Goal: Task Accomplishment & Management: Manage account settings

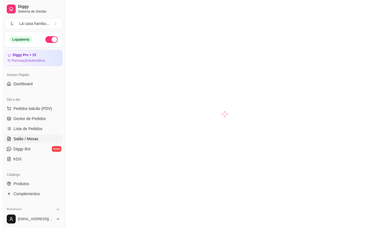
scroll to position [28, 0]
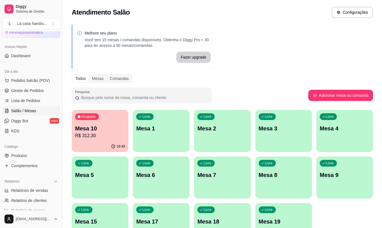
click at [287, 178] on p "Mesa 8" at bounding box center [284, 175] width 50 height 8
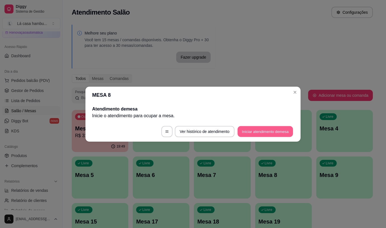
click at [264, 133] on button "Iniciar atendimento de mesa" at bounding box center [265, 131] width 55 height 11
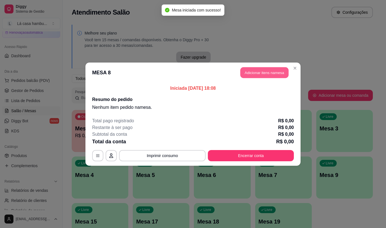
click at [257, 74] on button "Adicionar itens na mesa" at bounding box center [264, 72] width 48 height 11
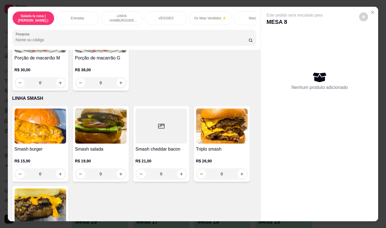
scroll to position [1513, 0]
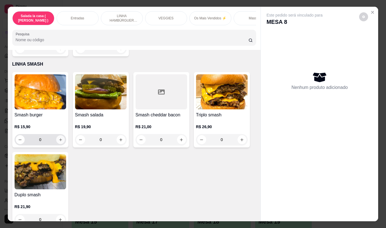
click at [59, 138] on icon "increase-product-quantity" at bounding box center [60, 140] width 4 height 4
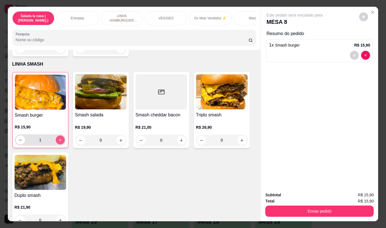
click at [59, 138] on icon "increase-product-quantity" at bounding box center [60, 140] width 4 height 4
type input "2"
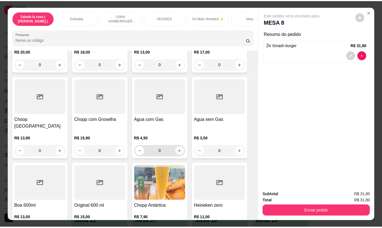
scroll to position [2843, 0]
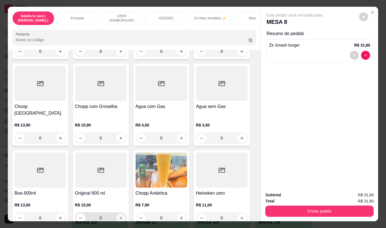
click at [121, 216] on icon "increase-product-quantity" at bounding box center [121, 218] width 4 height 4
type input "1"
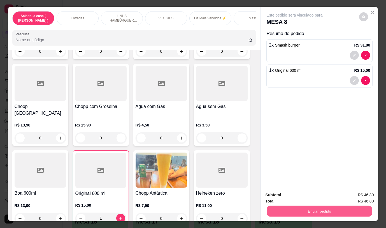
click at [297, 206] on button "Enviar pedido" at bounding box center [319, 210] width 105 height 11
click at [306, 195] on button "Não registrar e enviar pedido" at bounding box center [301, 195] width 57 height 10
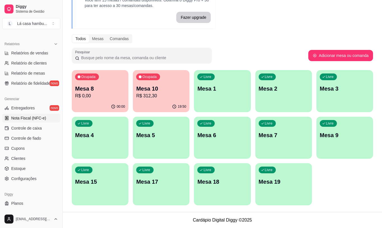
scroll to position [175, 0]
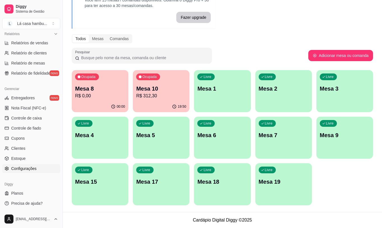
click at [34, 169] on span "Configurações" at bounding box center [23, 169] width 25 height 6
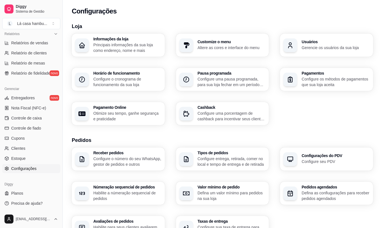
click at [328, 40] on h3 "Usuários" at bounding box center [335, 42] width 68 height 4
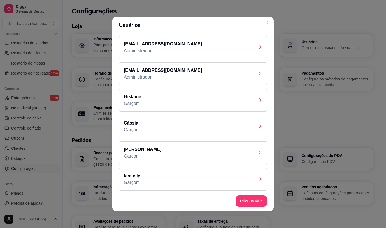
click at [257, 153] on div "[PERSON_NAME]" at bounding box center [193, 152] width 148 height 23
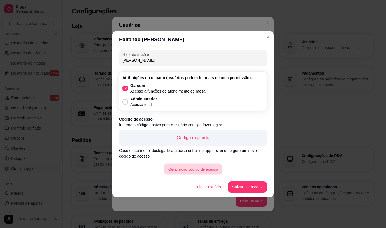
click at [194, 169] on button "Gerar novo código de acesso" at bounding box center [193, 168] width 58 height 11
click at [185, 169] on button "Gerar novo código de acesso" at bounding box center [193, 168] width 58 height 11
click at [195, 167] on button "Gerar novo código de acesso" at bounding box center [193, 168] width 60 height 11
click at [209, 170] on button "Gerar novo código de acesso" at bounding box center [193, 168] width 58 height 11
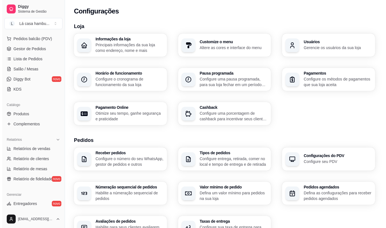
scroll to position [35, 0]
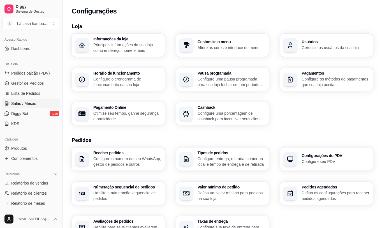
click at [34, 102] on span "Salão / Mesas" at bounding box center [23, 104] width 25 height 6
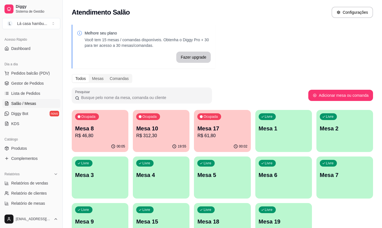
click at [102, 175] on p "Mesa 3" at bounding box center [100, 175] width 50 height 8
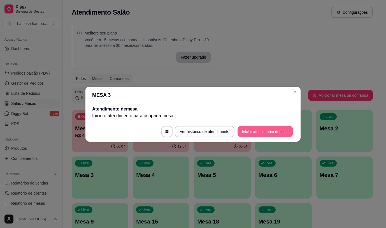
click at [271, 129] on button "Iniciar atendimento de mesa" at bounding box center [265, 131] width 55 height 11
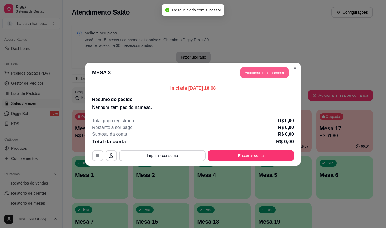
click at [272, 72] on button "Adicionar itens na mesa" at bounding box center [264, 72] width 48 height 11
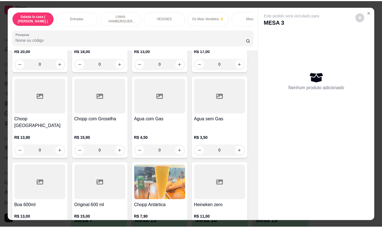
scroll to position [2842, 0]
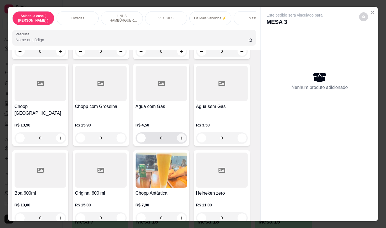
click at [181, 136] on icon "increase-product-quantity" at bounding box center [181, 138] width 4 height 4
type input "1"
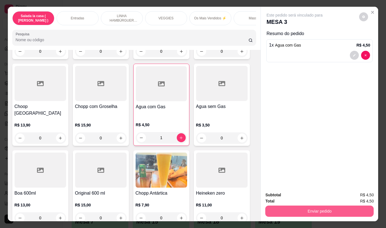
click at [309, 207] on button "Enviar pedido" at bounding box center [319, 210] width 108 height 11
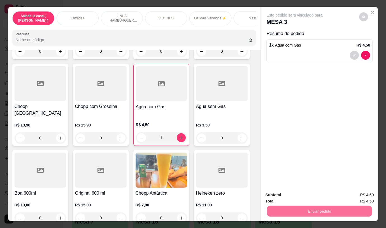
click at [314, 191] on button "Não registrar e enviar pedido" at bounding box center [301, 195] width 58 height 11
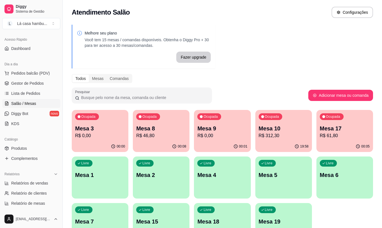
click at [160, 142] on div "00:08" at bounding box center [161, 146] width 57 height 11
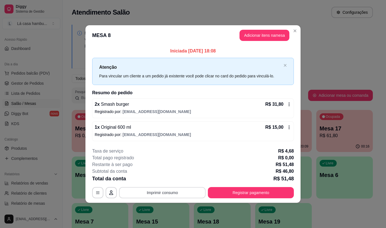
click at [147, 191] on button "Imprimir consumo" at bounding box center [162, 192] width 87 height 11
click at [156, 178] on button "IMPRESSORA" at bounding box center [164, 179] width 41 height 9
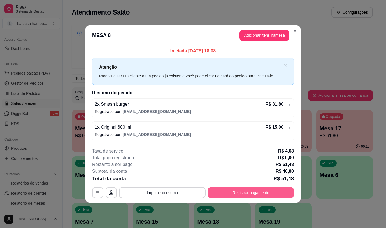
click at [239, 191] on button "Registrar pagamento" at bounding box center [251, 192] width 86 height 11
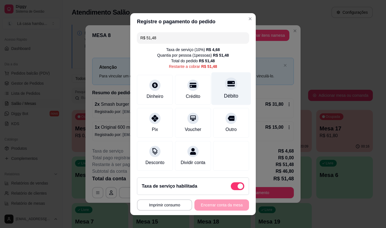
click at [225, 92] on div "Débito" at bounding box center [231, 95] width 14 height 7
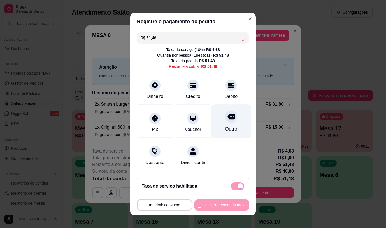
type input "R$ 0,00"
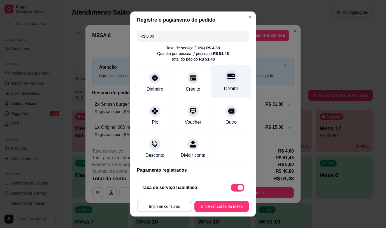
click at [225, 81] on div at bounding box center [231, 76] width 12 height 12
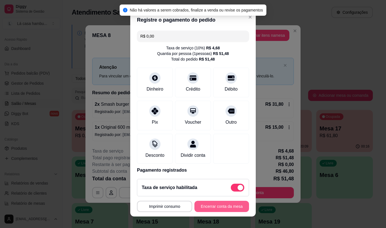
click at [222, 206] on button "Encerrar conta da mesa" at bounding box center [221, 206] width 55 height 11
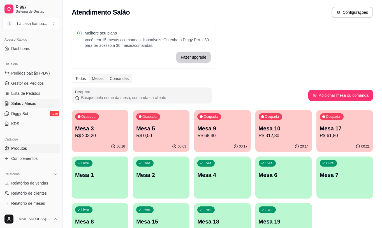
click at [41, 150] on link "Produtos" at bounding box center [31, 148] width 58 height 9
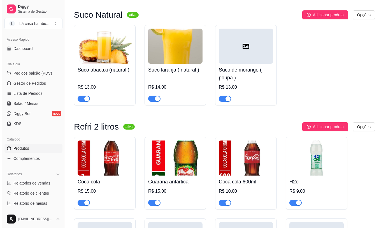
scroll to position [2886, 0]
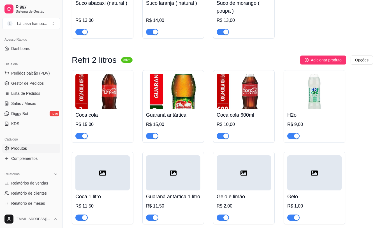
click at [182, 112] on h4 "Guaraná antártica" at bounding box center [173, 115] width 54 height 8
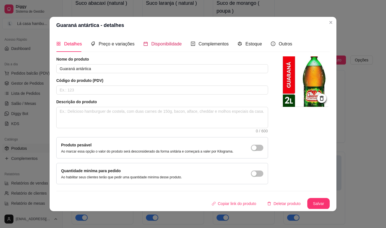
click at [148, 41] on div "Disponibilidade" at bounding box center [162, 43] width 38 height 7
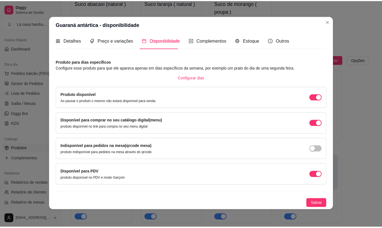
scroll to position [1, 0]
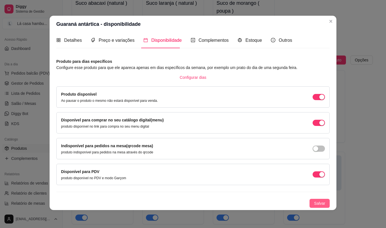
click at [314, 203] on span "Salvar" at bounding box center [319, 203] width 11 height 6
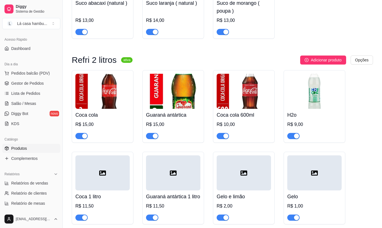
click at [367, 130] on div "Coca cola R$ 15,00 Guaraná antártica R$ 15,00 Coca cola 600ml R$ 10,00 H2o R$ 9…" at bounding box center [222, 147] width 301 height 154
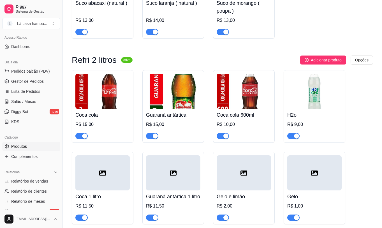
scroll to position [35, 0]
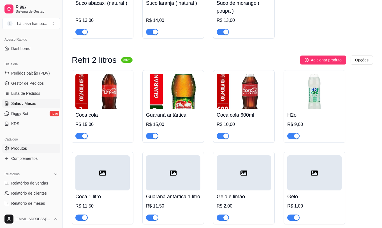
click at [32, 102] on span "Salão / Mesas" at bounding box center [23, 104] width 25 height 6
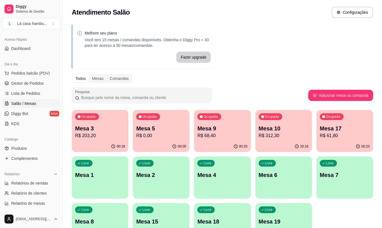
click at [346, 135] on p "R$ 61,80" at bounding box center [345, 135] width 50 height 7
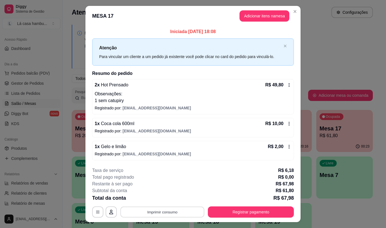
click at [145, 209] on button "Imprimir consumo" at bounding box center [162, 211] width 84 height 11
click at [153, 197] on button "IMPRESSORA" at bounding box center [161, 198] width 39 height 9
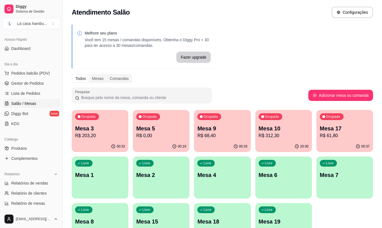
click at [92, 138] on p "R$ 203,20" at bounding box center [100, 135] width 50 height 7
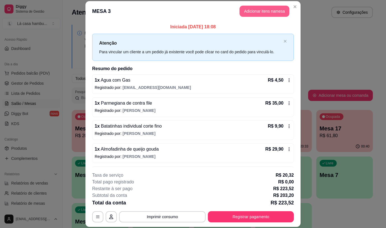
click at [275, 13] on button "Adicionar itens na mesa" at bounding box center [265, 11] width 50 height 11
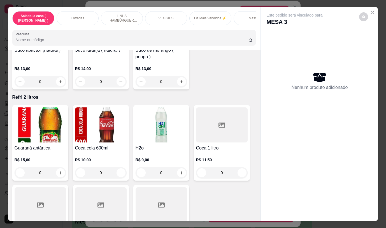
scroll to position [2549, 0]
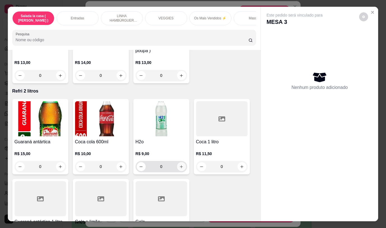
click at [180, 165] on icon "increase-product-quantity" at bounding box center [181, 166] width 3 height 3
type input "1"
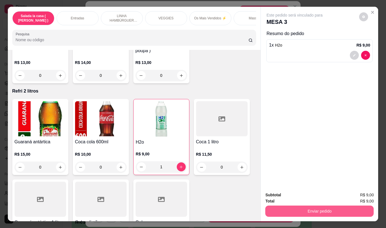
click at [295, 205] on button "Enviar pedido" at bounding box center [319, 210] width 108 height 11
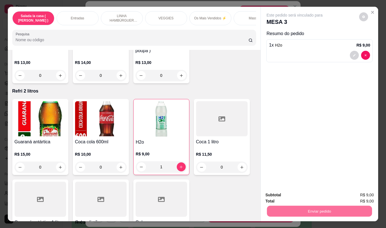
click at [297, 195] on button "Não registrar e enviar pedido" at bounding box center [301, 195] width 58 height 11
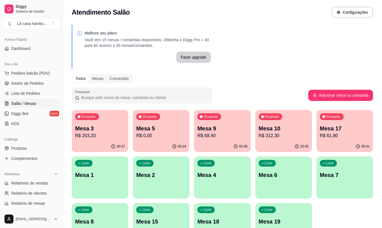
click at [142, 220] on p "Mesa 15" at bounding box center [161, 221] width 50 height 8
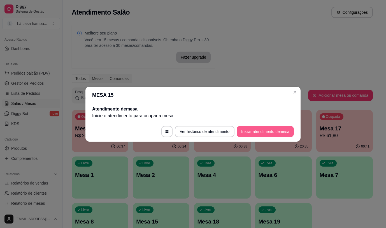
click at [271, 131] on button "Iniciar atendimento de mesa" at bounding box center [265, 131] width 57 height 11
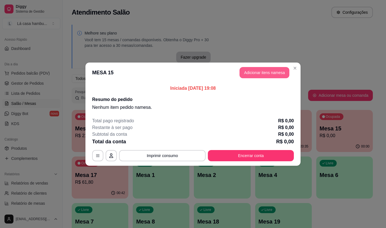
click at [255, 73] on button "Adicionar itens na mesa" at bounding box center [265, 72] width 50 height 11
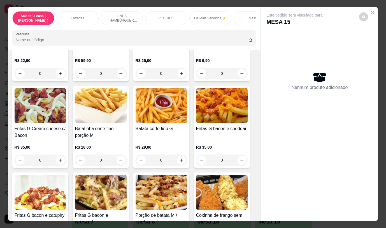
scroll to position [364, 0]
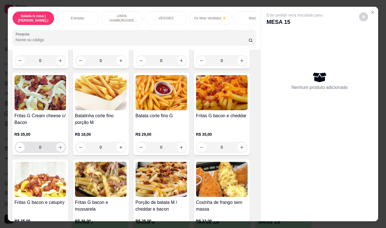
click at [58, 148] on icon "increase-product-quantity" at bounding box center [60, 147] width 4 height 4
type input "1"
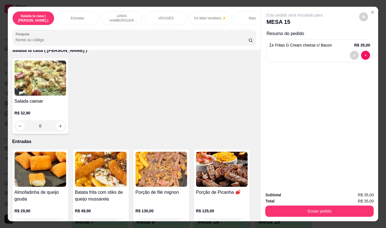
scroll to position [0, 0]
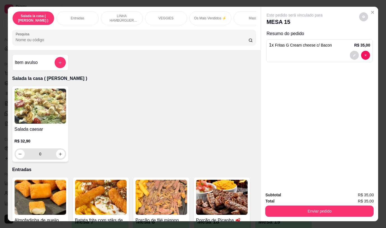
click at [54, 155] on input "0" at bounding box center [40, 153] width 31 height 11
click at [59, 155] on icon "increase-product-quantity" at bounding box center [60, 153] width 3 height 3
type input "1"
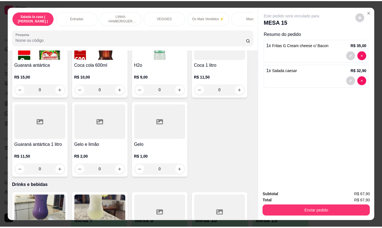
scroll to position [2633, 0]
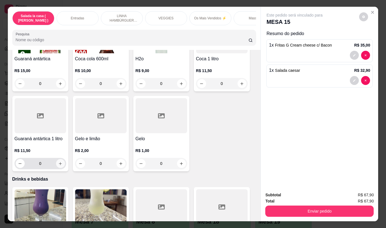
click at [59, 161] on icon "increase-product-quantity" at bounding box center [60, 163] width 4 height 4
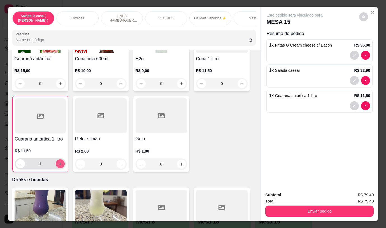
type input "1"
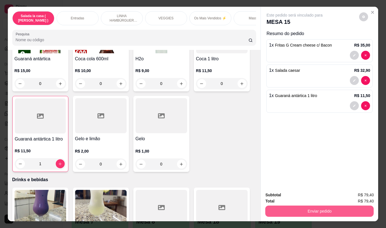
click at [316, 205] on button "Enviar pedido" at bounding box center [319, 210] width 108 height 11
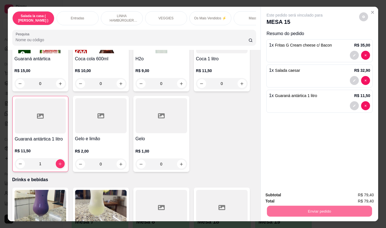
click at [298, 194] on button "Não registrar e enviar pedido" at bounding box center [301, 195] width 58 height 11
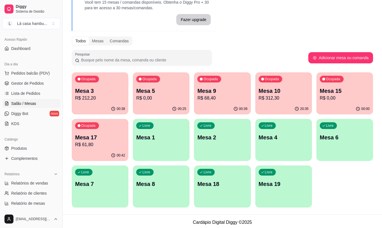
scroll to position [40, 0]
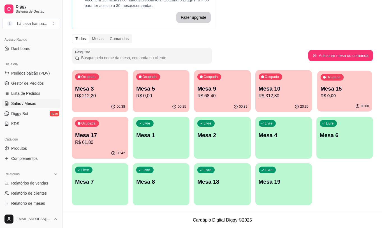
click at [356, 96] on p "R$ 0,00" at bounding box center [344, 95] width 48 height 6
click at [21, 96] on span "Lista de Pedidos" at bounding box center [25, 93] width 29 height 6
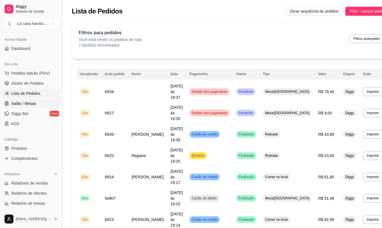
click at [22, 102] on span "Salão / Mesas" at bounding box center [23, 104] width 25 height 6
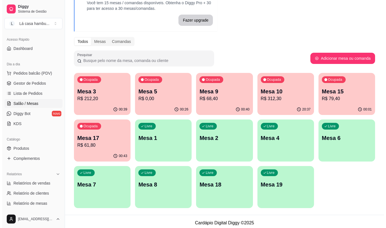
scroll to position [40, 0]
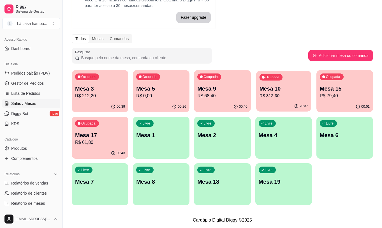
click at [279, 100] on div "Ocupada Mesa 10 R$ 312,30" at bounding box center [283, 86] width 55 height 30
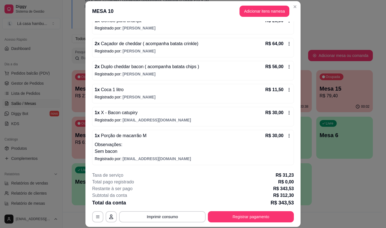
scroll to position [17, 0]
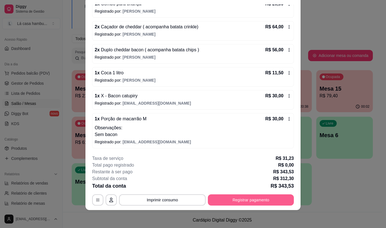
click at [241, 201] on button "Registrar pagamento" at bounding box center [251, 199] width 86 height 11
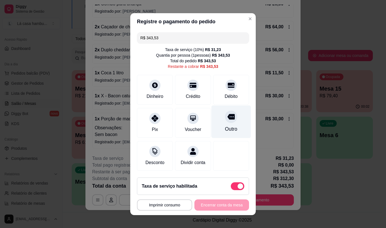
click at [231, 118] on div "Outro" at bounding box center [232, 121] width 40 height 33
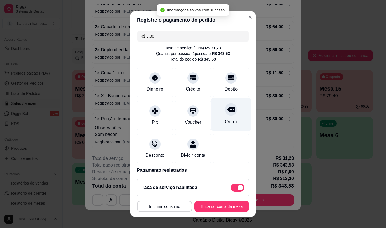
type input "R$ 0,00"
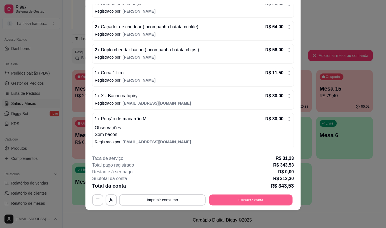
click at [229, 200] on button "Encerrar conta" at bounding box center [250, 199] width 83 height 11
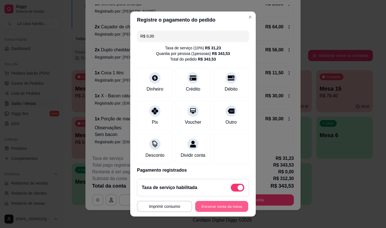
click at [222, 204] on button "Encerrar conta da mesa" at bounding box center [221, 206] width 53 height 11
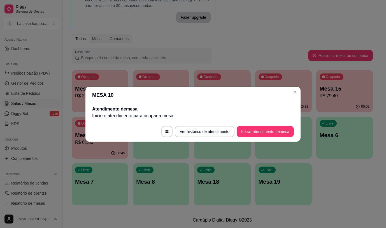
scroll to position [0, 0]
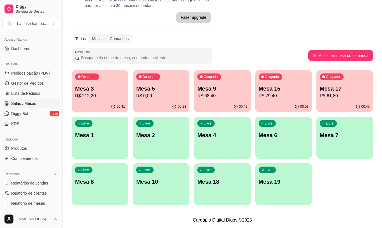
click at [185, 177] on div "Livre Mesa 10" at bounding box center [161, 180] width 57 height 35
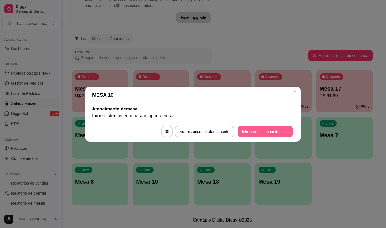
click at [267, 131] on button "Iniciar atendimento de mesa" at bounding box center [265, 131] width 55 height 11
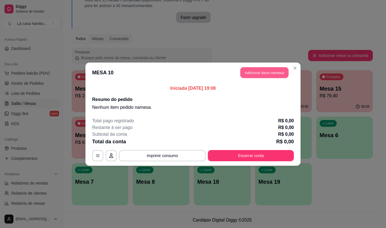
click at [256, 71] on button "Adicionar itens na mesa" at bounding box center [264, 72] width 48 height 11
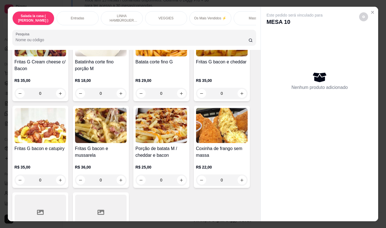
scroll to position [448, 0]
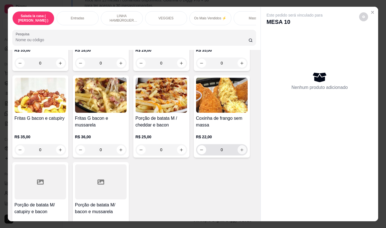
click at [241, 152] on icon "increase-product-quantity" at bounding box center [242, 150] width 4 height 4
type input "1"
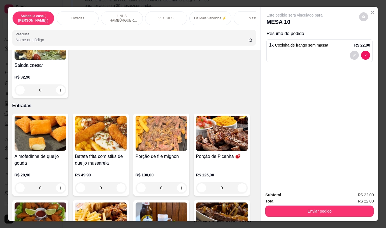
scroll to position [56, 0]
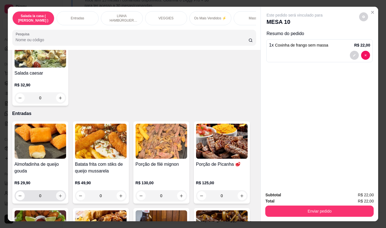
click at [59, 198] on icon "increase-product-quantity" at bounding box center [60, 196] width 4 height 4
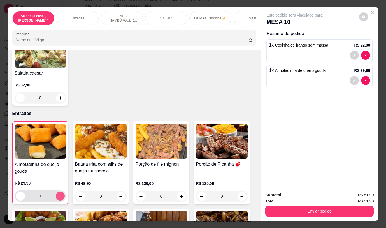
type input "1"
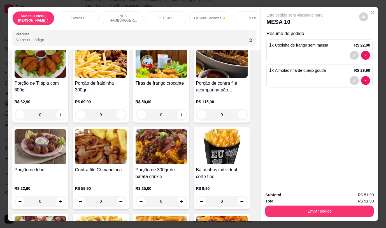
scroll to position [252, 0]
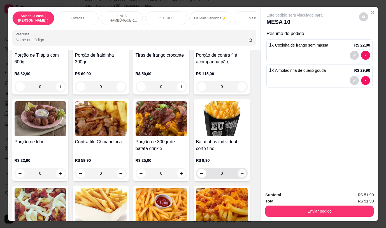
click at [241, 174] on icon "increase-product-quantity" at bounding box center [242, 173] width 4 height 4
type input "1"
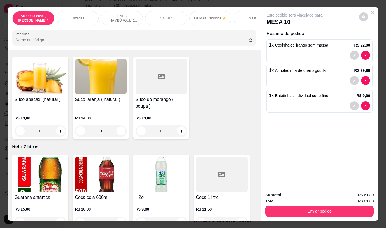
scroll to position [2521, 0]
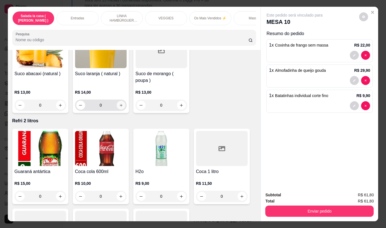
click at [120, 103] on icon "increase-product-quantity" at bounding box center [121, 105] width 4 height 4
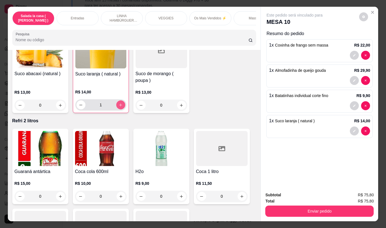
click at [120, 103] on icon "increase-product-quantity" at bounding box center [121, 105] width 4 height 4
type input "2"
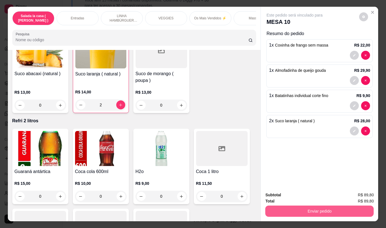
click at [317, 207] on button "Enviar pedido" at bounding box center [319, 210] width 108 height 11
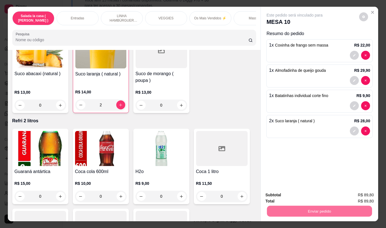
click at [301, 194] on button "Não registrar e enviar pedido" at bounding box center [301, 195] width 57 height 10
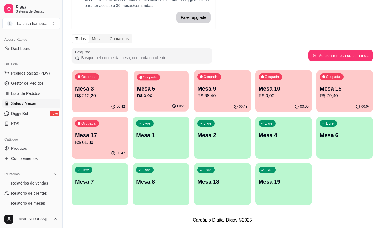
click at [169, 98] on p "R$ 0,00" at bounding box center [161, 95] width 48 height 6
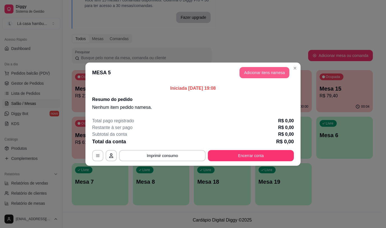
click at [246, 68] on button "Adicionar itens na mesa" at bounding box center [265, 72] width 50 height 11
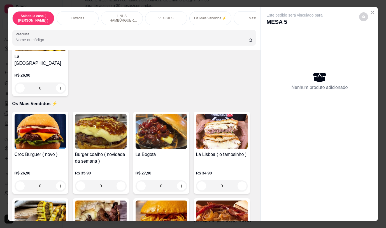
scroll to position [868, 0]
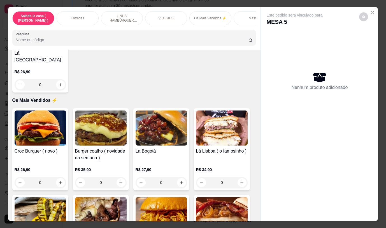
click at [119, 177] on div "0" at bounding box center [101, 182] width 52 height 11
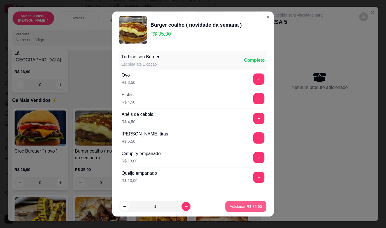
click at [251, 205] on p "Adicionar R$ 35,90" at bounding box center [246, 206] width 32 height 5
type input "1"
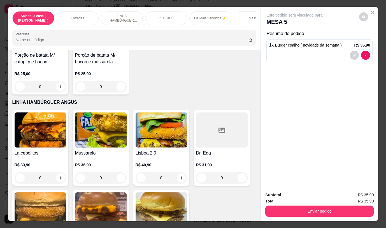
scroll to position [588, 0]
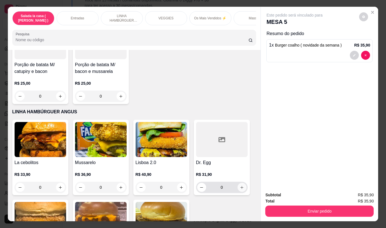
click at [241, 189] on icon "increase-product-quantity" at bounding box center [242, 187] width 4 height 4
type input "1"
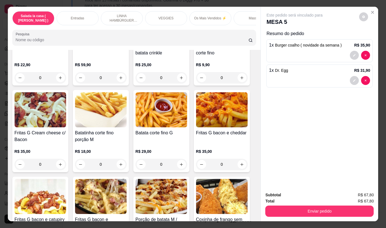
scroll to position [364, 0]
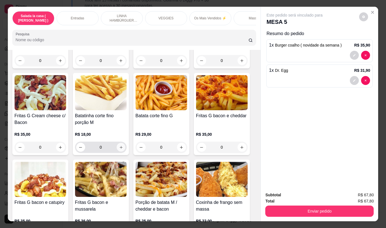
click at [122, 150] on button "increase-product-quantity" at bounding box center [121, 147] width 9 height 9
type input "1"
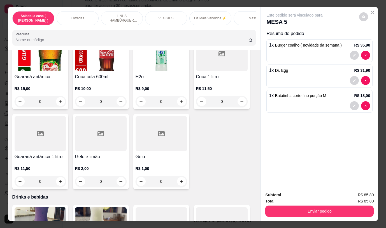
scroll to position [2633, 0]
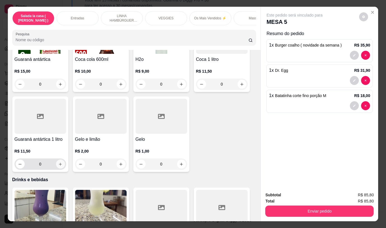
click at [59, 162] on icon "increase-product-quantity" at bounding box center [60, 164] width 4 height 4
type input "1"
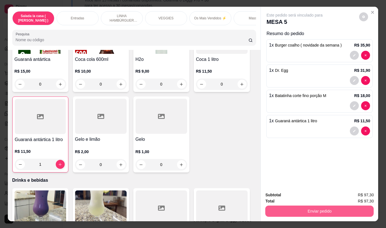
click at [291, 206] on button "Enviar pedido" at bounding box center [319, 210] width 108 height 11
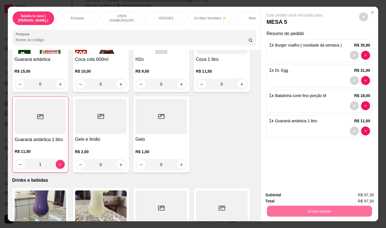
click at [293, 195] on button "Não registrar e enviar pedido" at bounding box center [301, 195] width 58 height 11
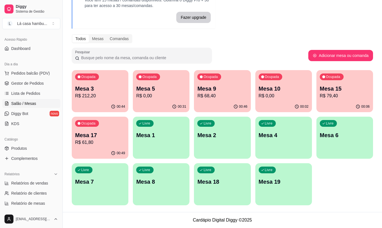
click at [97, 85] on p "Mesa 3" at bounding box center [100, 89] width 50 height 8
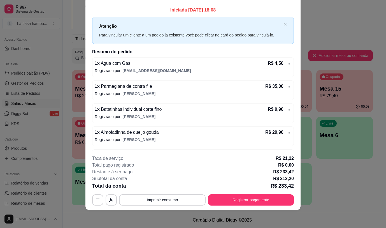
scroll to position [0, 0]
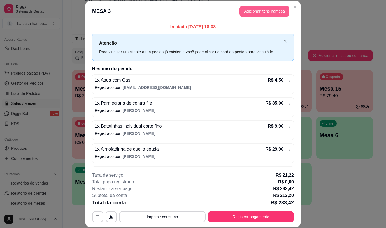
click at [262, 10] on button "Adicionar itens na mesa" at bounding box center [265, 11] width 50 height 11
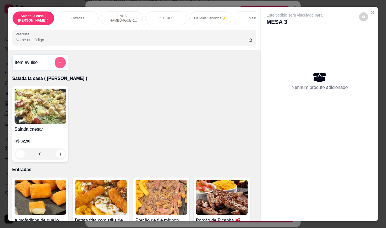
click at [59, 63] on icon "add-separate-item" at bounding box center [60, 63] width 4 height 4
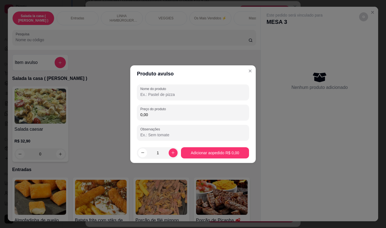
click at [161, 94] on input "Nome do produto" at bounding box center [192, 95] width 105 height 6
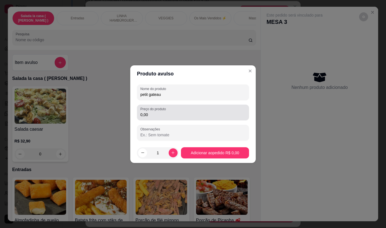
type input "petit gateau"
click at [154, 113] on input "0,00" at bounding box center [192, 115] width 105 height 6
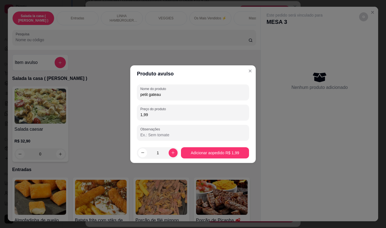
type input "19,90"
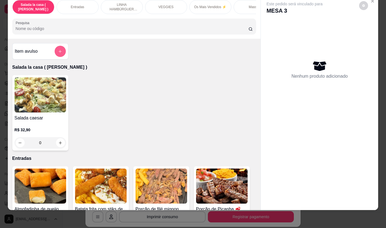
click at [59, 52] on icon "add-separate-item" at bounding box center [60, 51] width 3 height 3
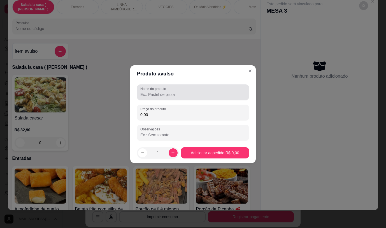
click at [185, 93] on input "Nome do produto" at bounding box center [192, 95] width 105 height 6
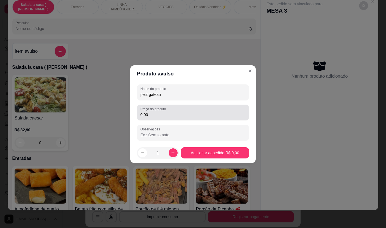
type input "petit gateau"
click at [166, 119] on div "Preço do produto 0,00" at bounding box center [193, 112] width 112 height 16
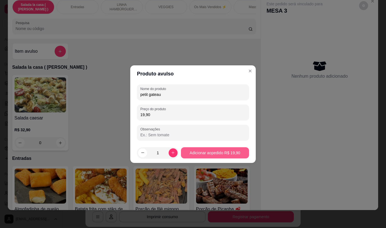
type input "19,90"
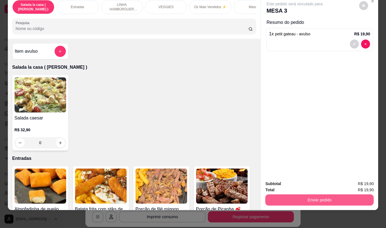
click at [298, 194] on button "Enviar pedido" at bounding box center [319, 199] width 108 height 11
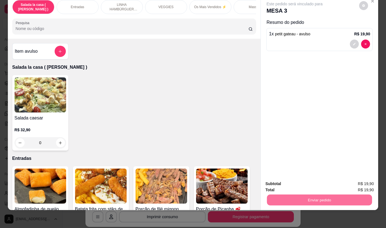
click at [280, 180] on button "Não registrar e enviar pedido" at bounding box center [301, 181] width 57 height 10
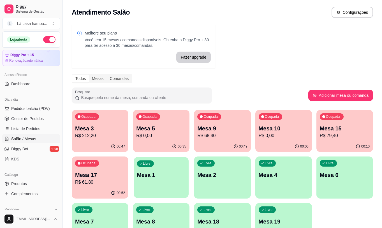
click at [172, 185] on div "Livre Mesa 1" at bounding box center [161, 174] width 55 height 34
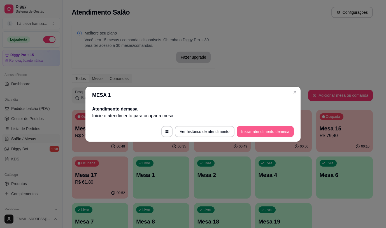
click at [262, 130] on button "Iniciar atendimento de mesa" at bounding box center [265, 131] width 57 height 11
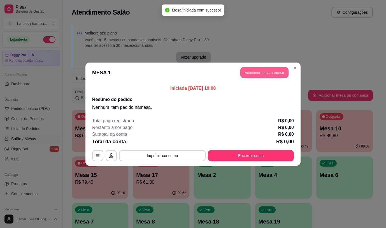
click at [252, 70] on button "Adicionar itens na mesa" at bounding box center [264, 72] width 48 height 11
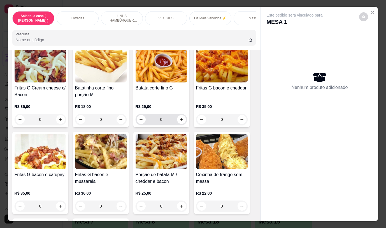
scroll to position [420, 0]
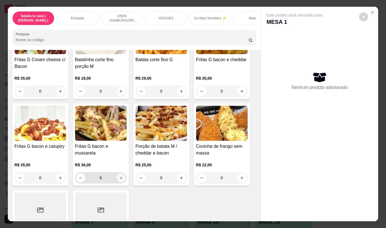
click at [120, 180] on icon "increase-product-quantity" at bounding box center [121, 178] width 4 height 4
type input "1"
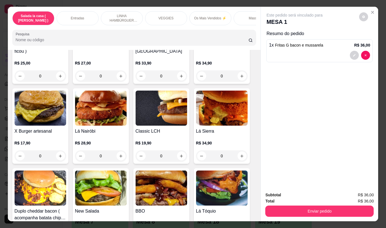
scroll to position [1177, 0]
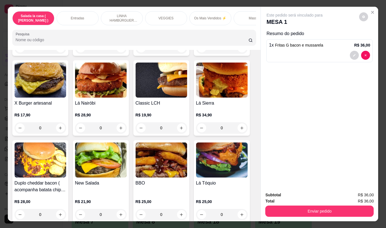
click at [238, 209] on div "0" at bounding box center [222, 214] width 52 height 11
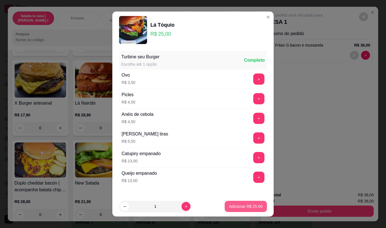
click at [238, 209] on button "Adicionar R$ 25,00" at bounding box center [246, 206] width 42 height 11
type input "1"
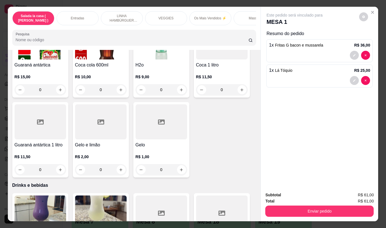
scroll to position [2605, 0]
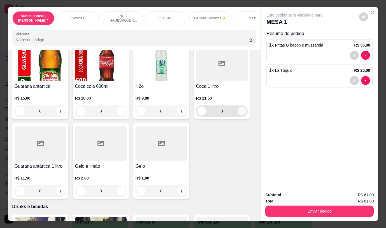
click at [238, 109] on button "increase-product-quantity" at bounding box center [242, 111] width 9 height 9
type input "1"
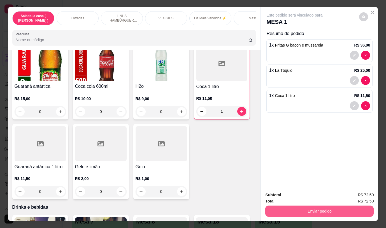
click at [297, 211] on button "Enviar pedido" at bounding box center [319, 210] width 108 height 11
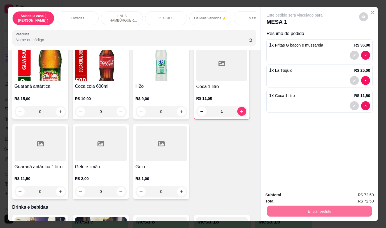
click at [298, 195] on button "Não registrar e enviar pedido" at bounding box center [301, 195] width 58 height 11
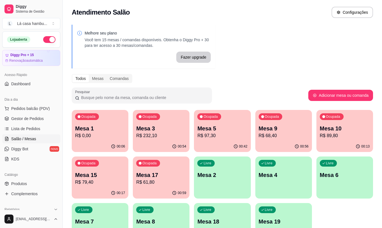
click at [361, 139] on p "R$ 89,80" at bounding box center [345, 135] width 50 height 7
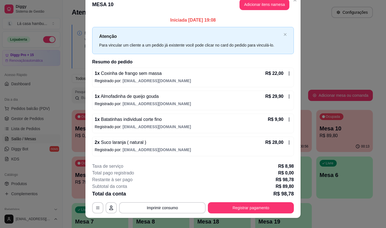
scroll to position [16, 0]
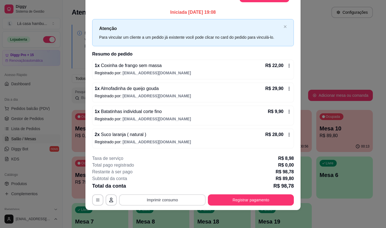
click at [175, 201] on button "Imprimir consumo" at bounding box center [162, 199] width 87 height 11
click at [169, 187] on button "IMPRESSORA" at bounding box center [162, 186] width 41 height 9
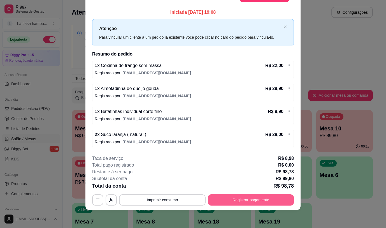
click at [246, 199] on button "Registrar pagamento" at bounding box center [251, 199] width 86 height 11
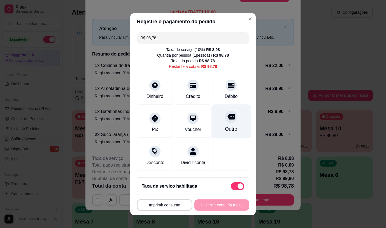
click at [226, 123] on div "Outro" at bounding box center [232, 121] width 40 height 33
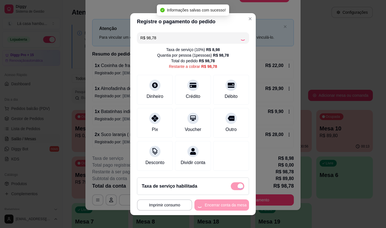
type input "R$ 0,00"
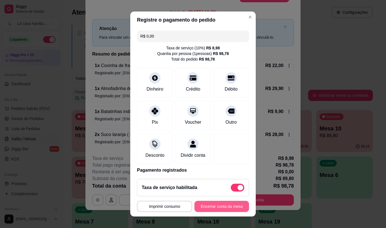
click at [215, 204] on button "Encerrar conta da mesa" at bounding box center [221, 206] width 55 height 11
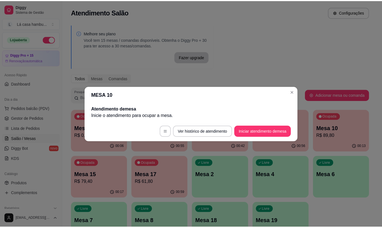
scroll to position [0, 0]
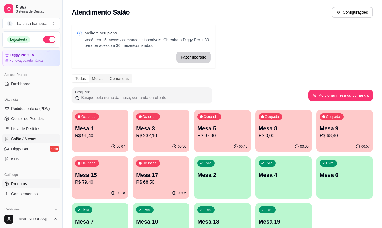
click at [22, 183] on span "Produtos" at bounding box center [19, 184] width 16 height 6
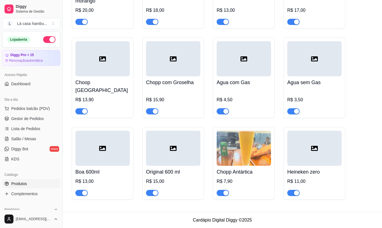
scroll to position [3195, 0]
click at [87, 192] on div "button" at bounding box center [84, 192] width 5 height 5
click at [370, 117] on div "Batida de vinho com morango R$ 20,00 A Famosa caipirinha R$ 18,00 Amstel 600 ml…" at bounding box center [222, 73] width 301 height 251
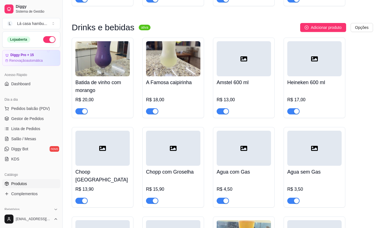
scroll to position [3083, 0]
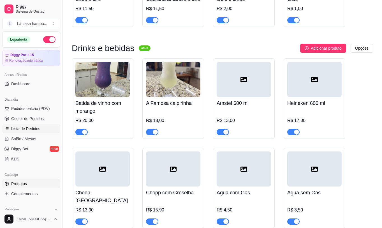
click at [39, 128] on link "Lista de Pedidos" at bounding box center [31, 128] width 58 height 9
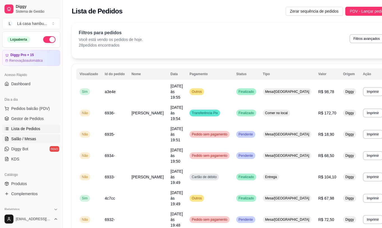
click at [33, 140] on span "Salão / Mesas" at bounding box center [23, 139] width 25 height 6
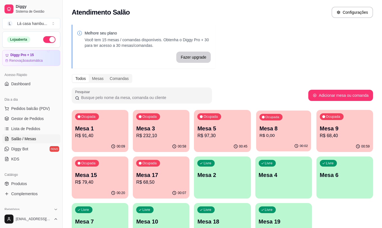
click at [272, 129] on p "Mesa 8" at bounding box center [283, 129] width 48 height 8
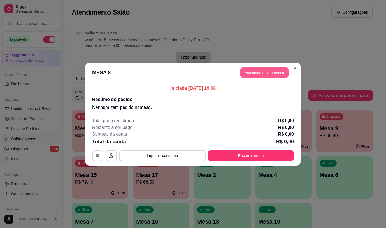
click at [266, 71] on button "Adicionar itens na mesa" at bounding box center [264, 72] width 48 height 11
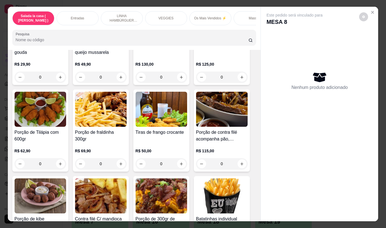
scroll to position [168, 0]
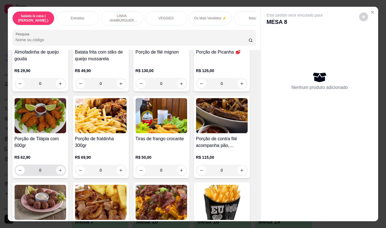
click at [59, 171] on icon "increase-product-quantity" at bounding box center [60, 170] width 4 height 4
type input "1"
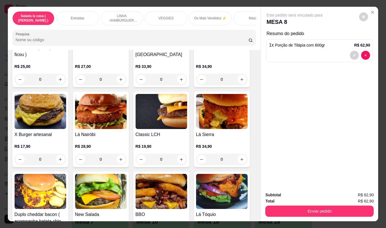
scroll to position [1149, 0]
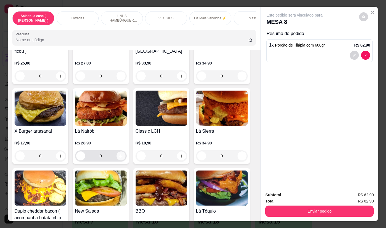
click at [120, 154] on icon "increase-product-quantity" at bounding box center [121, 156] width 4 height 4
type input "1"
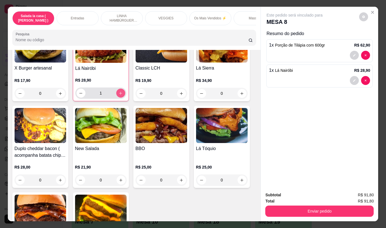
scroll to position [1233, 0]
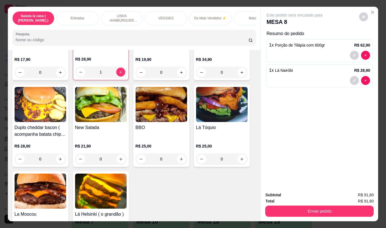
click at [182, 153] on div "0" at bounding box center [162, 158] width 52 height 11
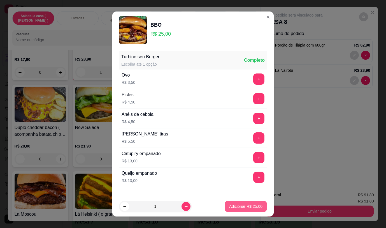
click at [232, 208] on p "Adicionar R$ 25,00" at bounding box center [245, 206] width 33 height 6
type input "1"
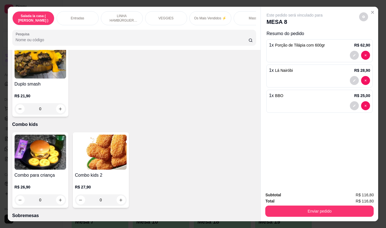
scroll to position [1653, 0]
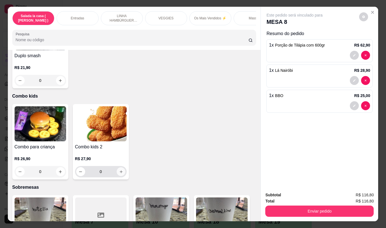
click at [117, 168] on button "increase-product-quantity" at bounding box center [121, 171] width 9 height 9
type input "1"
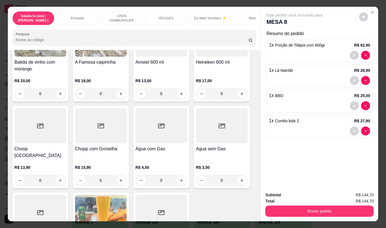
scroll to position [2844, 0]
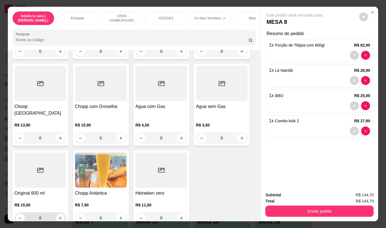
click at [58, 216] on icon "increase-product-quantity" at bounding box center [60, 218] width 4 height 4
type input "1"
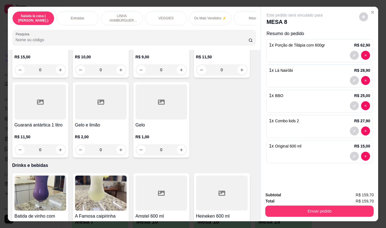
scroll to position [2592, 0]
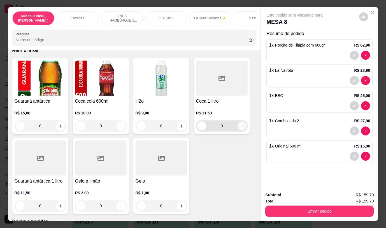
click at [240, 124] on icon "increase-product-quantity" at bounding box center [242, 126] width 4 height 4
type input "1"
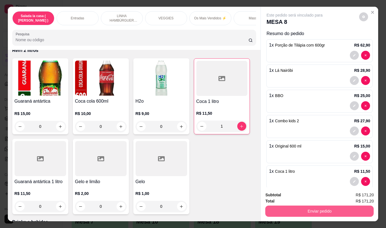
click at [294, 207] on button "Enviar pedido" at bounding box center [319, 210] width 108 height 11
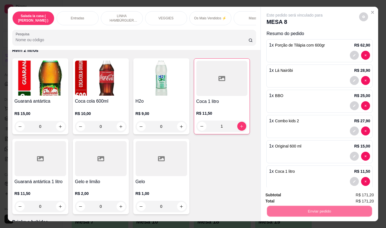
click at [296, 193] on button "Não registrar e enviar pedido" at bounding box center [301, 195] width 58 height 11
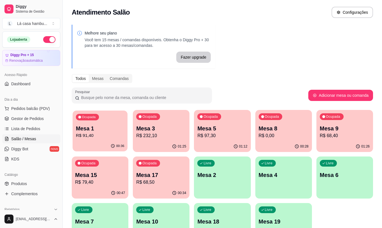
click at [115, 129] on p "Mesa 1" at bounding box center [100, 129] width 48 height 8
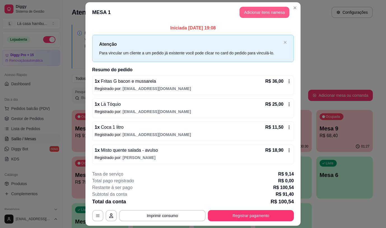
click at [264, 11] on button "Adicionar itens na mesa" at bounding box center [265, 12] width 50 height 11
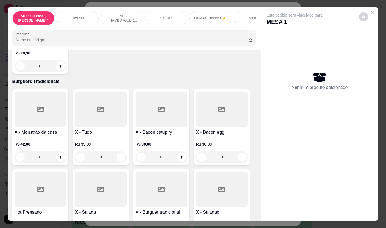
scroll to position [1961, 0]
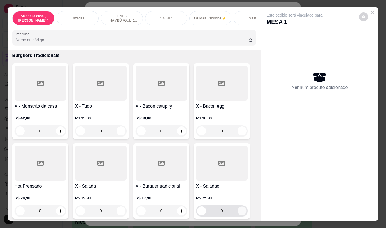
click at [240, 210] on button "increase-product-quantity" at bounding box center [242, 210] width 9 height 9
type input "1"
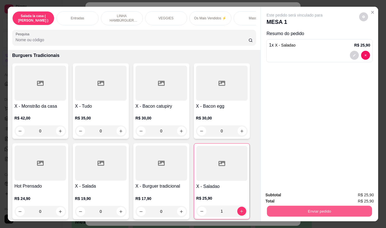
click at [324, 210] on button "Enviar pedido" at bounding box center [319, 210] width 105 height 11
click at [308, 198] on button "Não registrar e enviar pedido" at bounding box center [301, 195] width 58 height 11
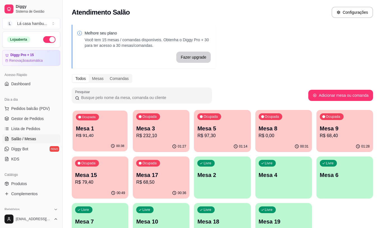
click at [79, 125] on p "Mesa 1" at bounding box center [100, 129] width 48 height 8
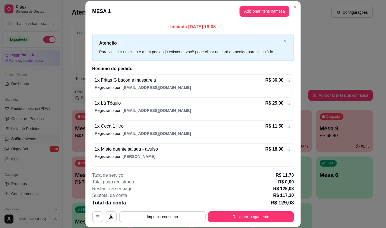
scroll to position [21, 0]
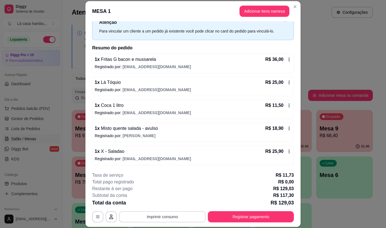
click at [190, 217] on button "Imprimir consumo" at bounding box center [162, 216] width 87 height 11
click at [173, 201] on button "IMPRESSORA" at bounding box center [162, 203] width 41 height 9
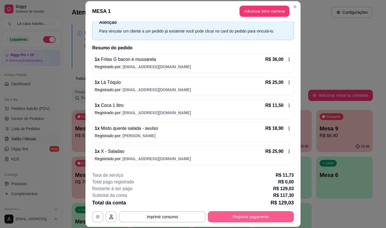
click at [234, 216] on button "Registrar pagamento" at bounding box center [251, 216] width 86 height 11
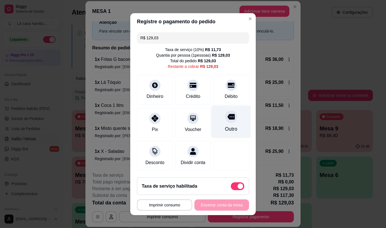
click at [225, 127] on div "Outro" at bounding box center [231, 128] width 12 height 7
type input "R$ 0,00"
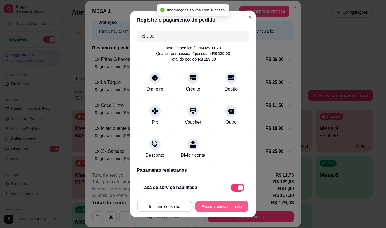
click at [209, 205] on button "Encerrar conta da mesa" at bounding box center [221, 206] width 53 height 11
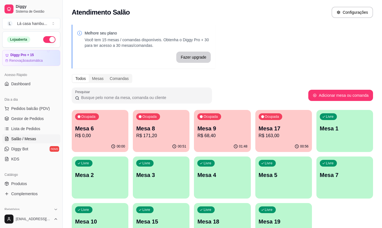
click at [328, 57] on div "Melhore seu plano Você tem 15 mesas / comandas disponíveis. Obtenha o Diggy Pro…" at bounding box center [222, 136] width 319 height 230
click at [285, 131] on p "Mesa 17" at bounding box center [284, 128] width 50 height 8
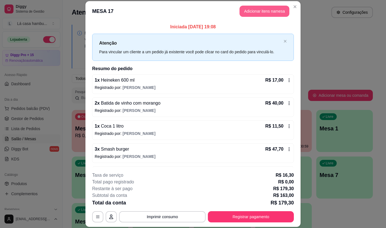
click at [263, 10] on button "Adicionar itens na mesa" at bounding box center [265, 11] width 50 height 11
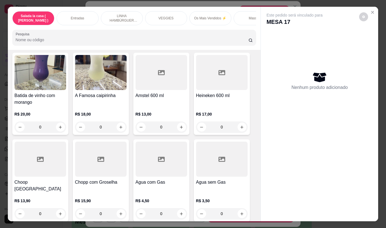
scroll to position [2758, 0]
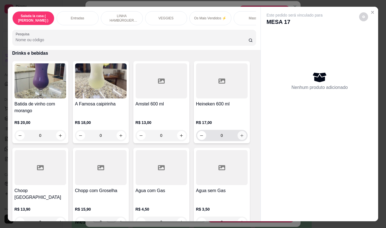
click at [238, 131] on button "increase-product-quantity" at bounding box center [242, 135] width 9 height 9
type input "1"
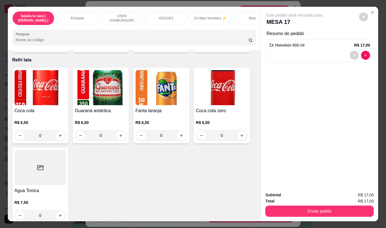
scroll to position [2282, 0]
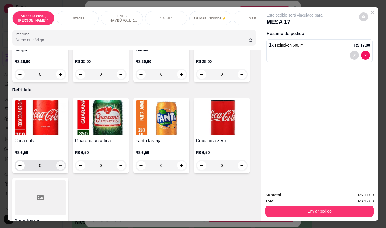
click at [58, 163] on icon "increase-product-quantity" at bounding box center [60, 165] width 4 height 4
type input "1"
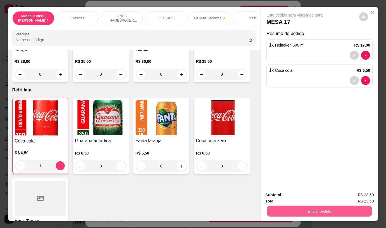
click at [306, 208] on button "Enviar pedido" at bounding box center [319, 210] width 105 height 11
click at [283, 192] on button "Não registrar e enviar pedido" at bounding box center [301, 195] width 57 height 10
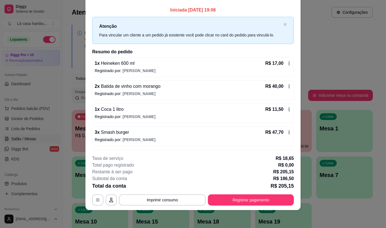
scroll to position [0, 0]
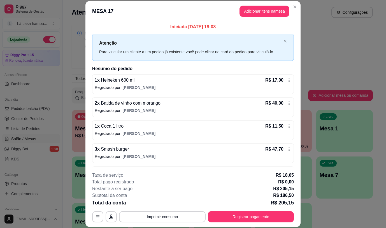
click at [328, 82] on div "Todos Mesas Comandas" at bounding box center [222, 78] width 301 height 9
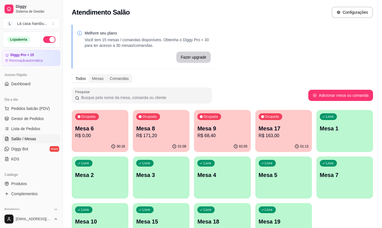
click at [295, 135] on p "R$ 163,00" at bounding box center [284, 135] width 50 height 7
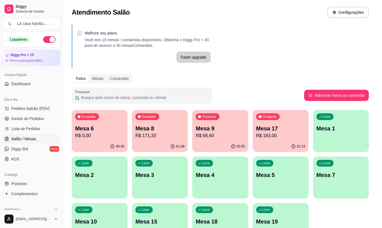
click at [295, 135] on div "Iniciada [DATE] 19:08 Atenção Para vincular um cliente a um pedido [PERSON_NAME…" at bounding box center [190, 94] width 221 height 150
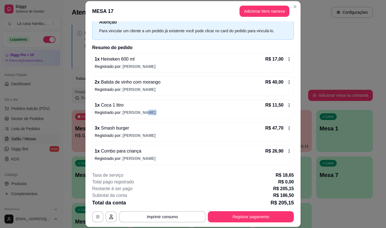
scroll to position [90, 0]
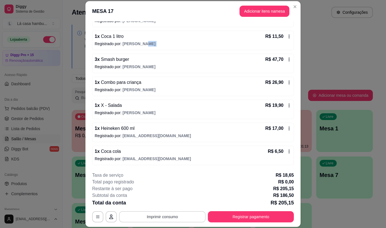
click at [175, 218] on button "Imprimir consumo" at bounding box center [162, 216] width 87 height 11
click at [171, 201] on button "IMPRESSORA" at bounding box center [162, 203] width 41 height 9
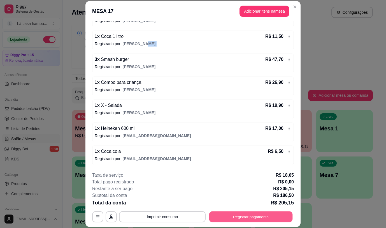
click at [267, 219] on button "Registrar pagamento" at bounding box center [250, 216] width 83 height 11
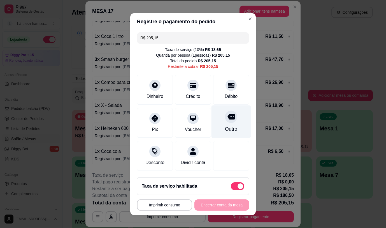
click at [226, 120] on div at bounding box center [231, 116] width 12 height 12
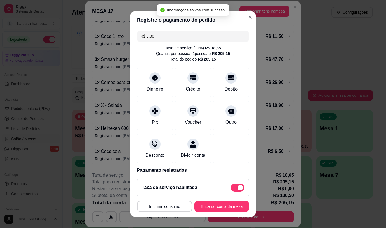
type input "R$ 0,00"
click at [222, 203] on button "Encerrar conta da mesa" at bounding box center [221, 206] width 53 height 11
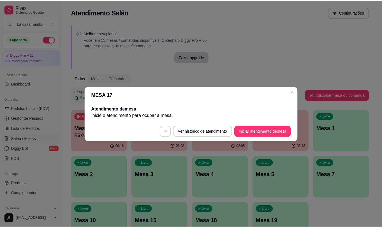
scroll to position [0, 0]
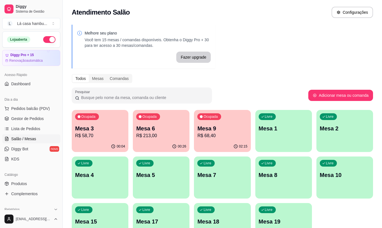
click at [311, 57] on div "Melhore seu plano Você tem 15 mesas / comandas disponíveis. Obtenha o Diggy Pro…" at bounding box center [222, 136] width 319 height 230
click at [23, 184] on span "Produtos" at bounding box center [19, 184] width 16 height 6
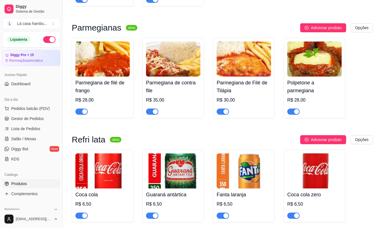
scroll to position [2521, 0]
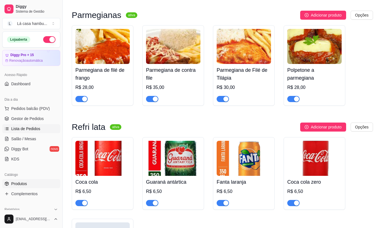
click at [39, 125] on link "Lista de Pedidos" at bounding box center [31, 128] width 58 height 9
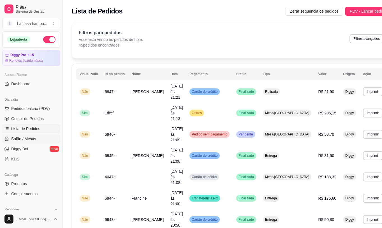
click at [22, 141] on span "Salão / Mesas" at bounding box center [23, 139] width 25 height 6
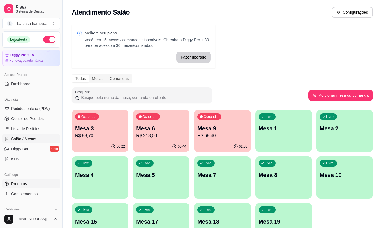
click at [38, 179] on link "Produtos" at bounding box center [31, 183] width 58 height 9
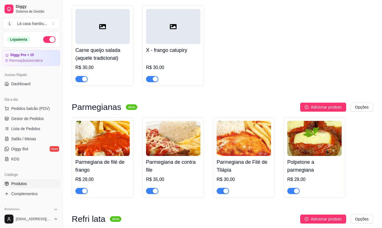
scroll to position [2409, 0]
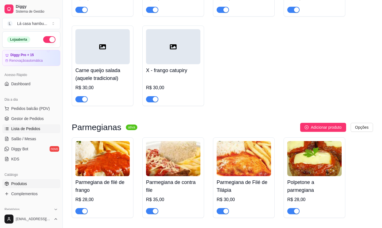
click at [32, 129] on span "Lista de Pedidos" at bounding box center [25, 129] width 29 height 6
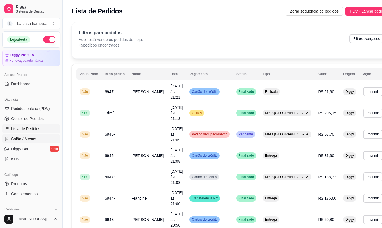
click at [23, 134] on link "Salão / Mesas" at bounding box center [31, 138] width 58 height 9
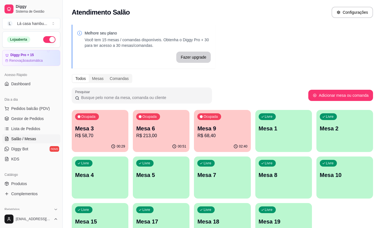
click at [168, 125] on p "Mesa 6" at bounding box center [161, 128] width 50 height 8
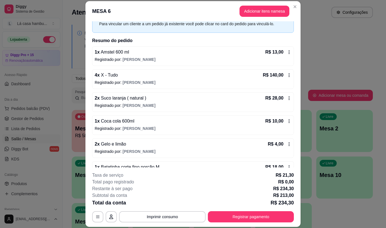
scroll to position [44, 0]
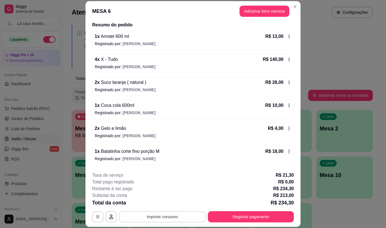
click at [138, 219] on button "Imprimir consumo" at bounding box center [162, 216] width 87 height 11
click at [146, 204] on button "IMPRESSORA" at bounding box center [161, 203] width 39 height 9
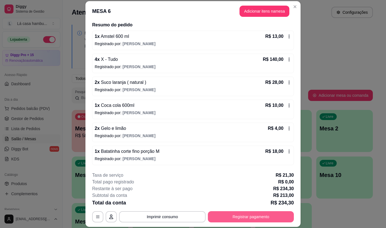
click at [233, 217] on button "Registrar pagamento" at bounding box center [251, 216] width 86 height 11
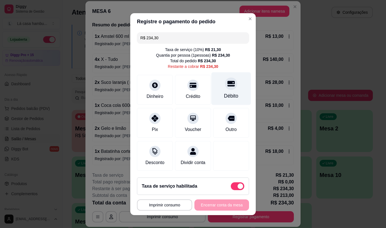
click at [225, 89] on div "Débito" at bounding box center [232, 88] width 40 height 33
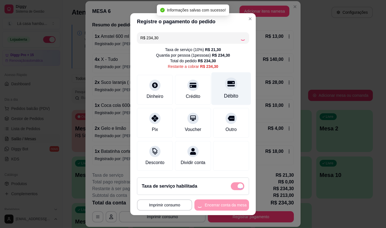
type input "R$ 0,00"
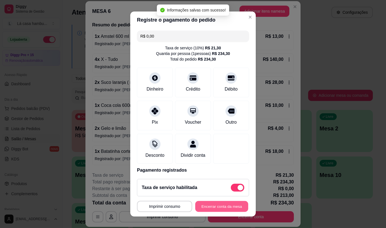
click at [196, 206] on button "Encerrar conta da mesa" at bounding box center [221, 206] width 53 height 11
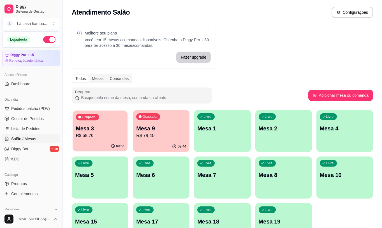
click at [99, 140] on div "Ocupada Mesa 3 R$ 58,70" at bounding box center [100, 125] width 55 height 30
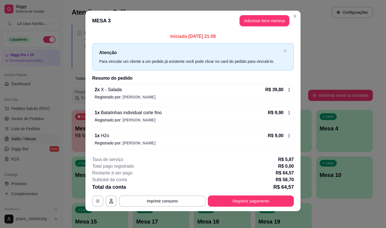
scroll to position [4, 0]
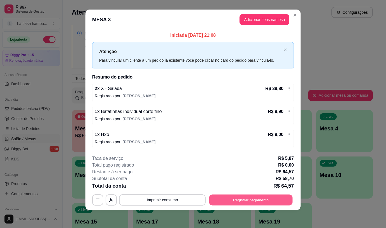
click at [248, 198] on button "Registrar pagamento" at bounding box center [250, 199] width 83 height 11
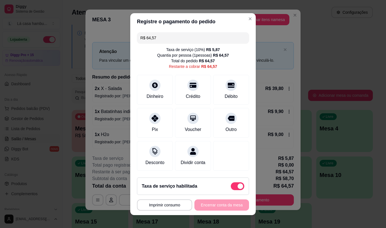
click at [231, 185] on span at bounding box center [237, 186] width 13 height 8
click at [231, 187] on input "checkbox" at bounding box center [233, 189] width 4 height 4
checkbox input "true"
type input "R$ 58,70"
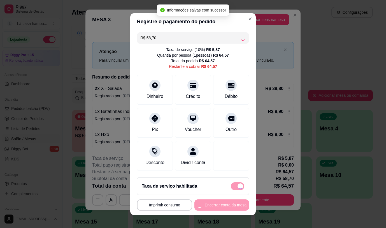
checkbox input "false"
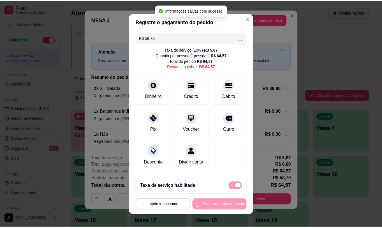
scroll to position [1, 0]
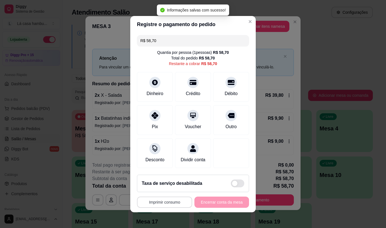
click at [170, 208] on button "Imprimir consumo" at bounding box center [164, 201] width 55 height 11
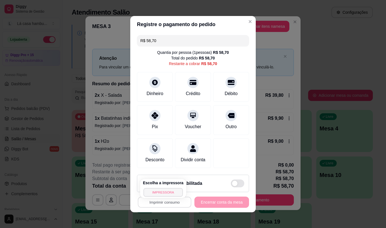
click at [168, 195] on button "IMPRESSORA" at bounding box center [162, 192] width 39 height 9
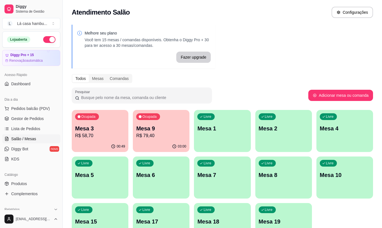
click at [88, 138] on p "R$ 58,70" at bounding box center [100, 135] width 50 height 7
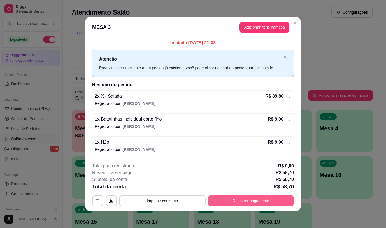
click at [262, 203] on button "Registrar pagamento" at bounding box center [251, 200] width 86 height 11
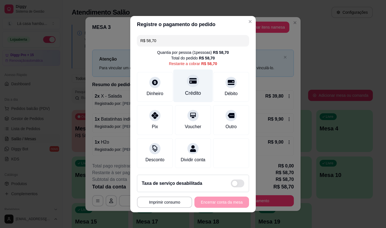
click at [197, 89] on div "Crédito" at bounding box center [193, 85] width 40 height 33
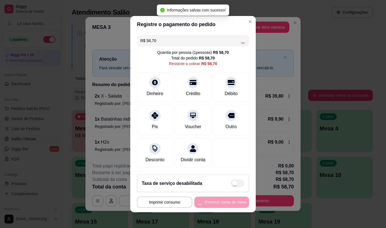
type input "R$ 0,00"
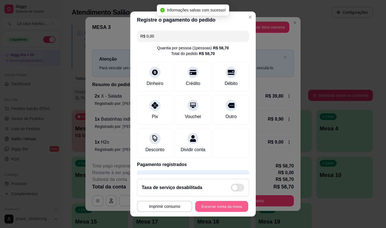
click at [198, 206] on button "Encerrar conta da mesa" at bounding box center [221, 206] width 53 height 11
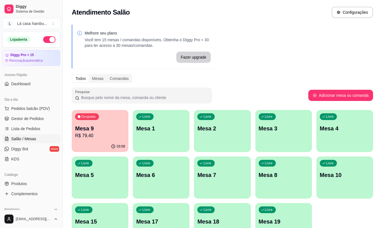
click at [305, 57] on div "Melhore seu plano Você tem 15 mesas / comandas disponíveis. Obtenha o Diggy Pro…" at bounding box center [222, 136] width 319 height 230
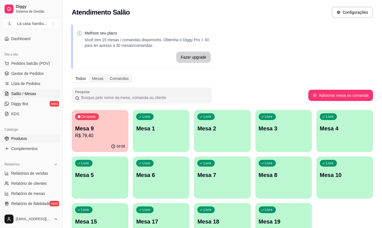
scroll to position [56, 0]
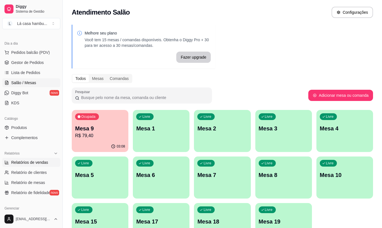
click at [31, 164] on span "Relatórios de vendas" at bounding box center [29, 162] width 37 height 6
select select "ALL"
select select "0"
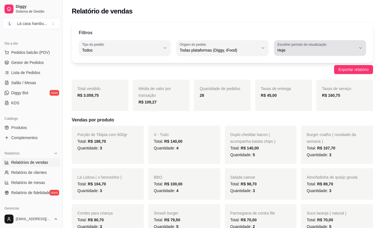
click at [361, 48] on icon "button" at bounding box center [360, 48] width 4 height 4
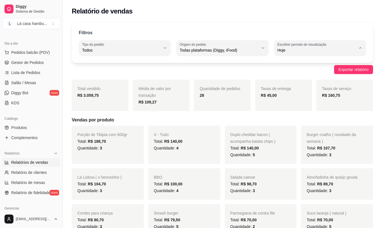
click at [326, 72] on span "Ontem" at bounding box center [317, 72] width 74 height 5
type input "1"
select select "1"
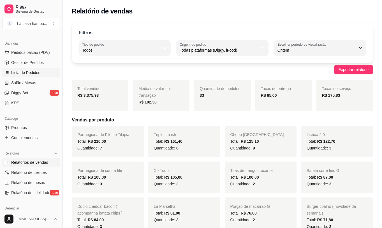
click at [37, 73] on span "Lista de Pedidos" at bounding box center [25, 73] width 29 height 6
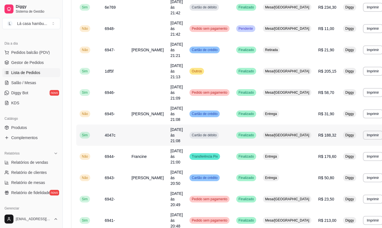
scroll to position [112, 0]
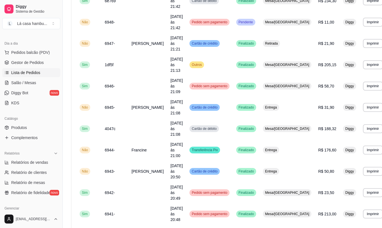
click at [36, 70] on span "Lista de Pedidos" at bounding box center [25, 73] width 29 height 6
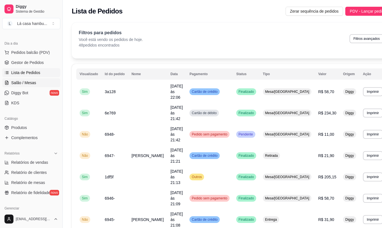
click at [38, 82] on link "Salão / Mesas" at bounding box center [31, 82] width 58 height 9
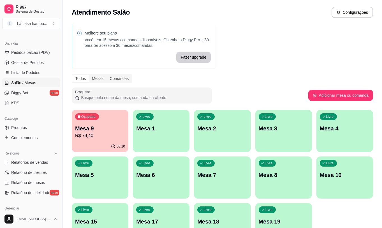
click at [114, 133] on p "R$ 79,40" at bounding box center [100, 135] width 50 height 7
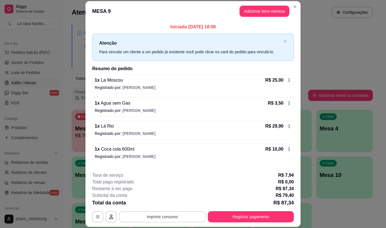
click at [179, 214] on button "Imprimir consumo" at bounding box center [162, 216] width 87 height 11
click at [173, 204] on button "IMPRESSORA" at bounding box center [161, 203] width 39 height 9
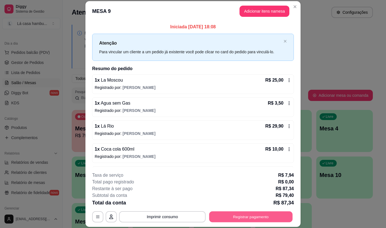
click at [226, 217] on button "Registrar pagamento" at bounding box center [250, 216] width 83 height 11
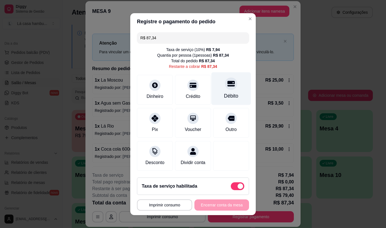
click at [224, 94] on div "Débito" at bounding box center [231, 95] width 14 height 7
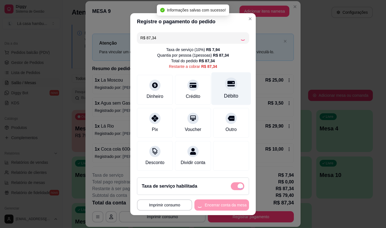
type input "R$ 0,00"
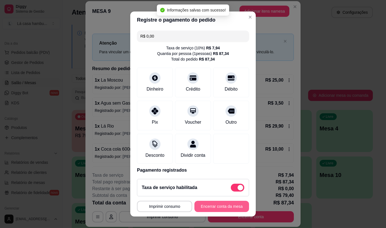
click at [206, 205] on button "Encerrar conta da mesa" at bounding box center [221, 206] width 55 height 11
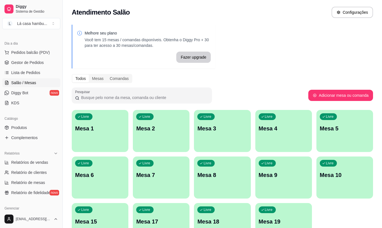
click at [302, 64] on div "Melhore seu plano Você tem 15 mesas / comandas disponíveis. Obtenha o Diggy Pro…" at bounding box center [222, 136] width 319 height 230
